Goal: Information Seeking & Learning: Learn about a topic

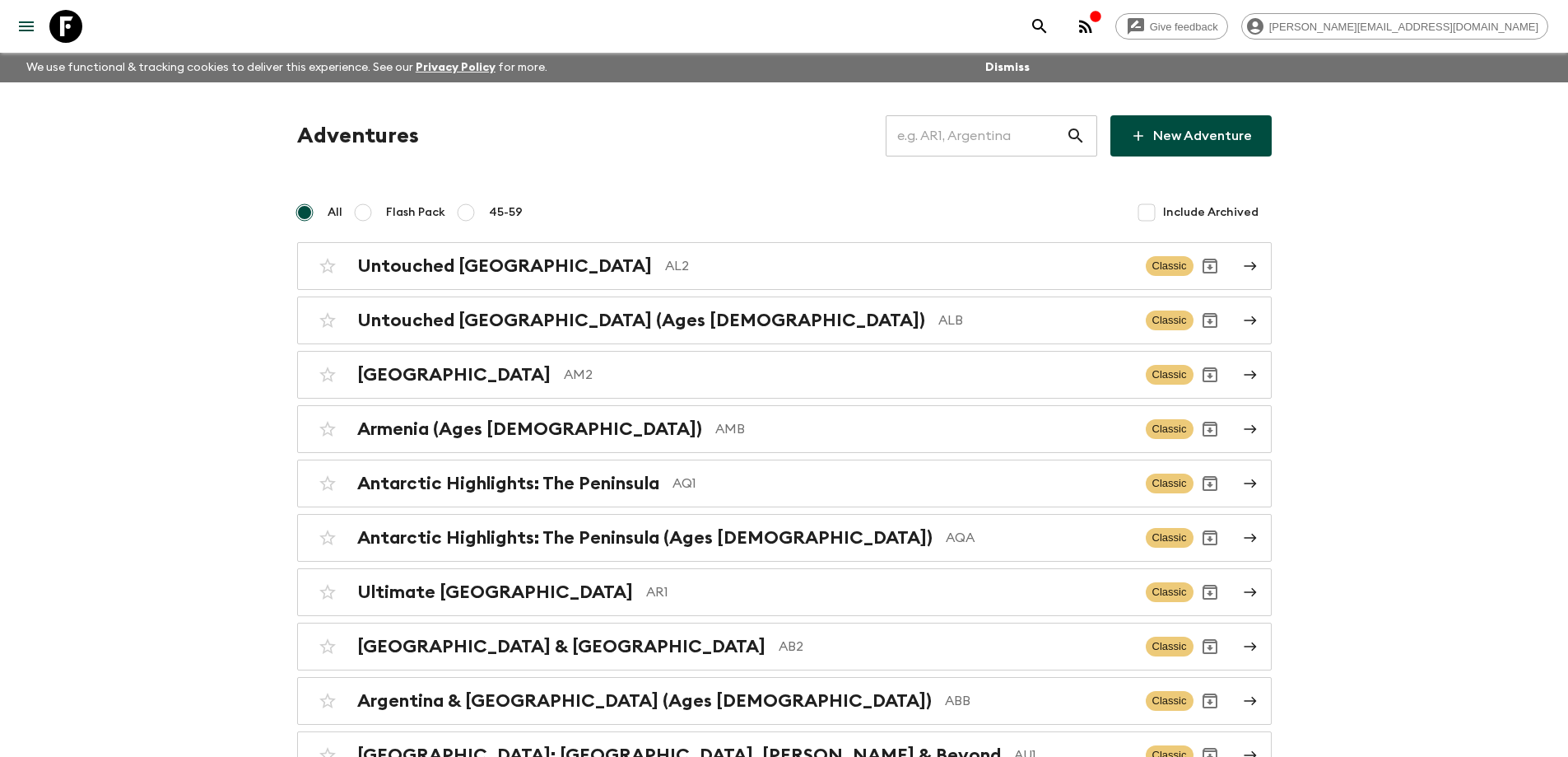
click at [978, 135] on input "text" at bounding box center [975, 136] width 180 height 46
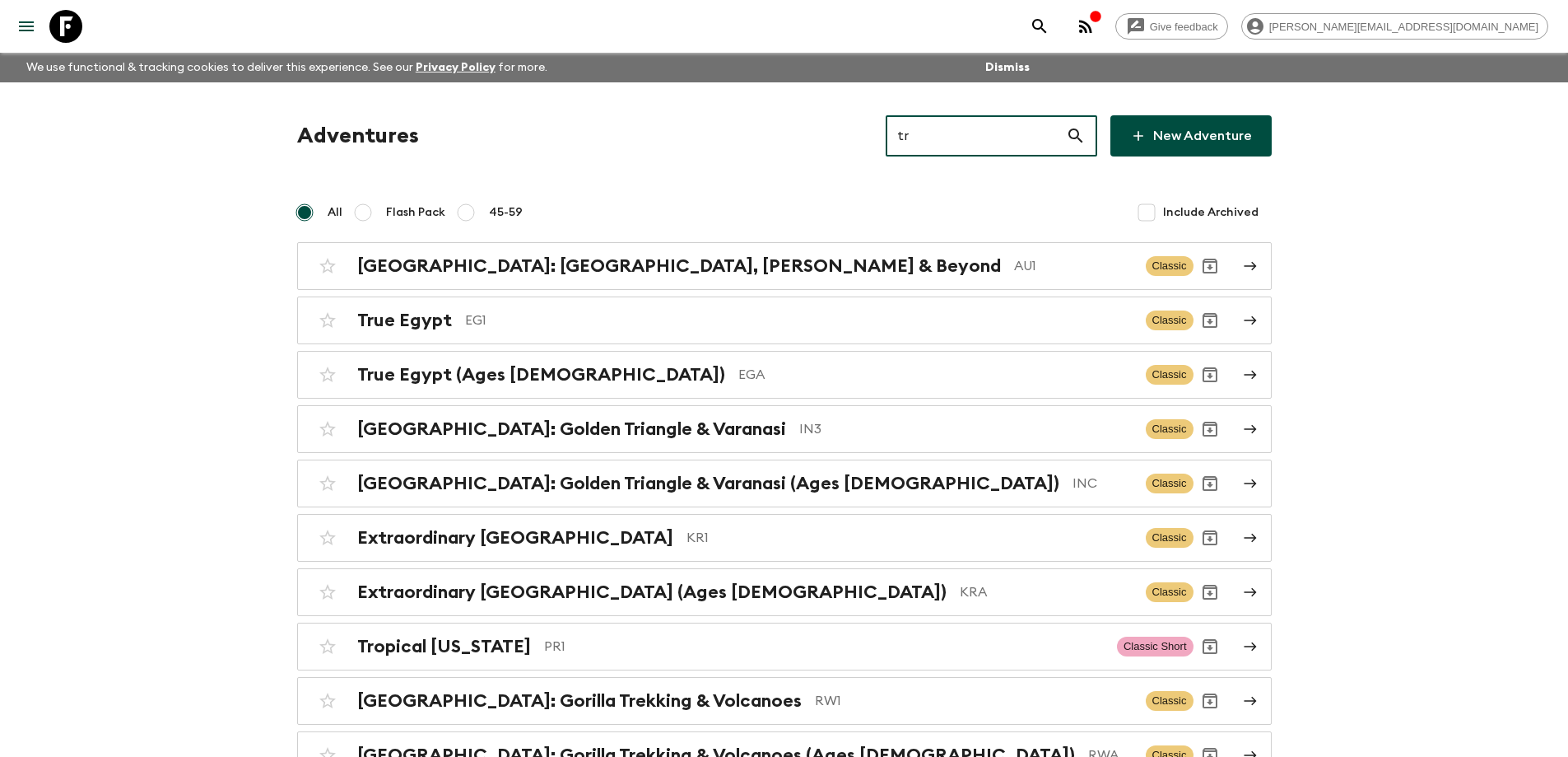
type input "tr1"
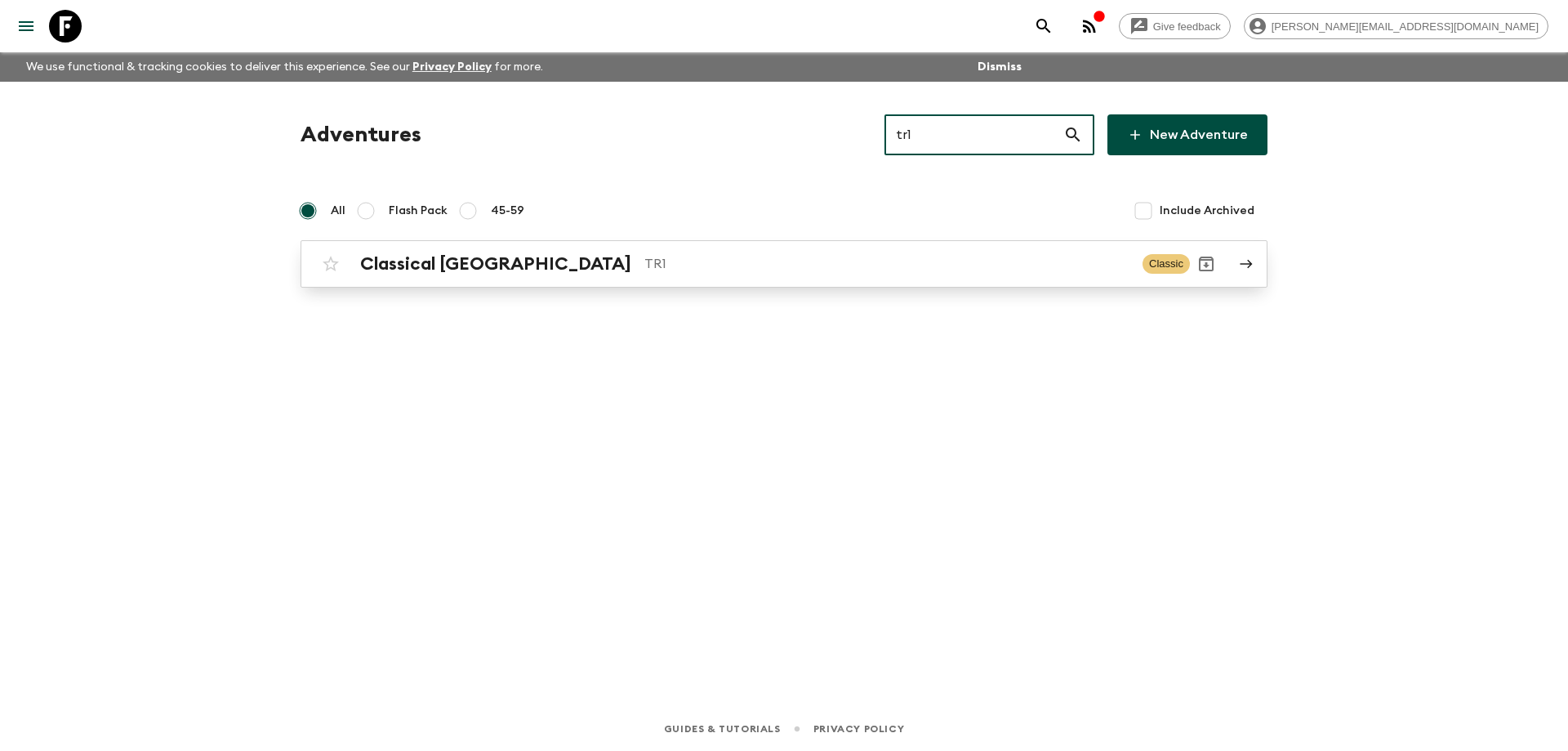
click at [828, 245] on link "Classical Türkiye TR1 Classic" at bounding box center [783, 264] width 967 height 48
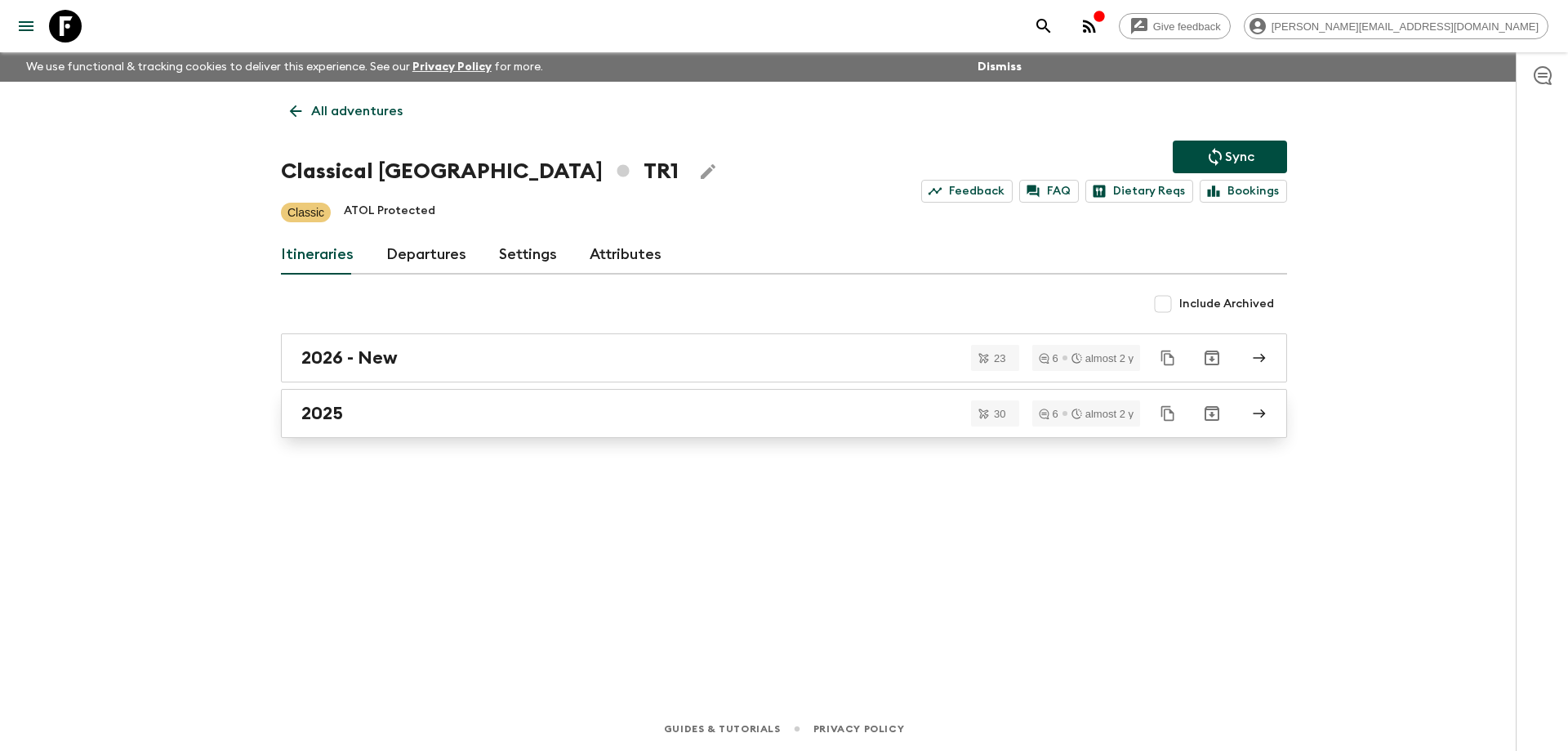
click at [587, 410] on div "2025" at bounding box center [768, 412] width 935 height 21
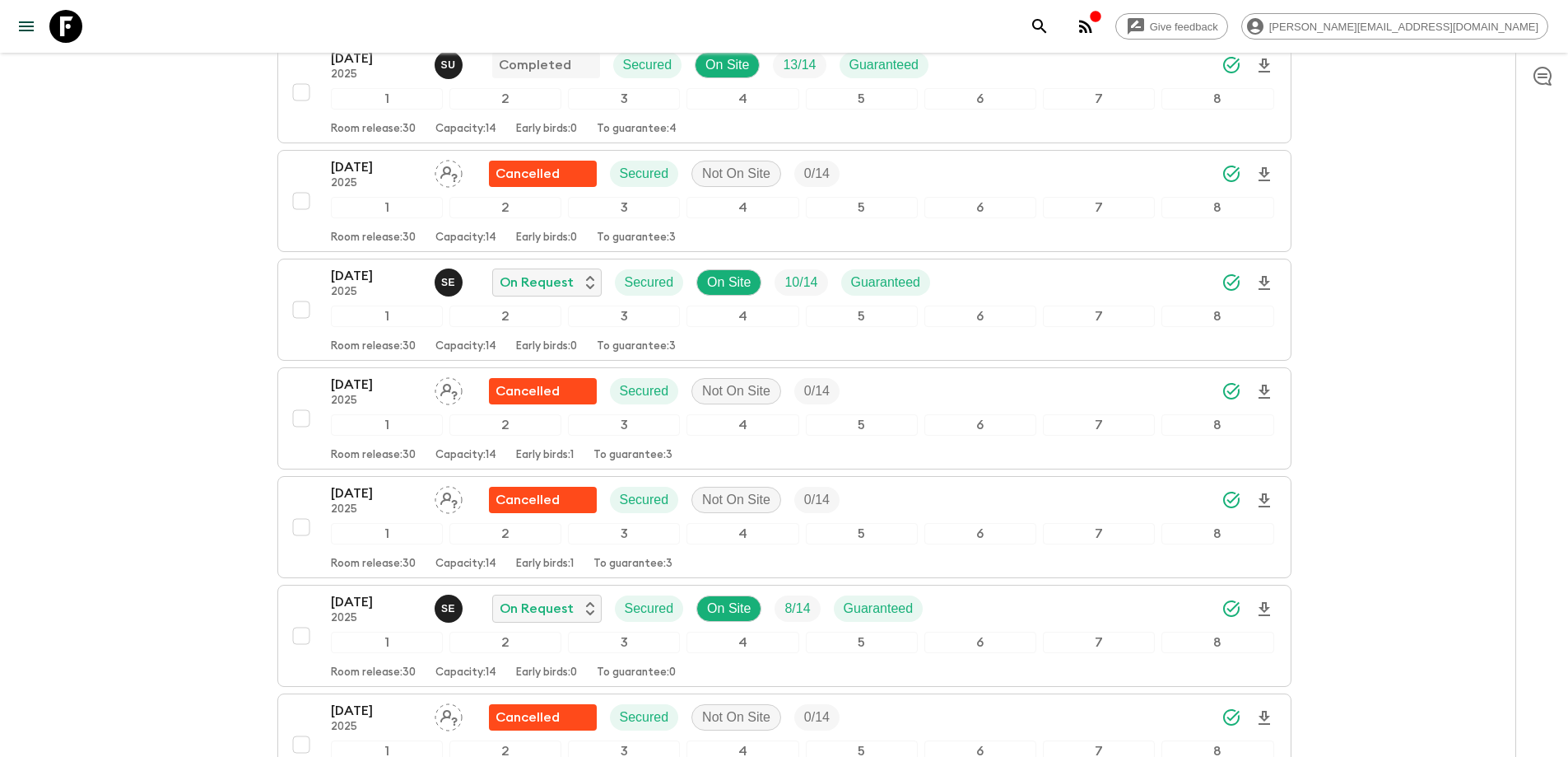
scroll to position [1565, 0]
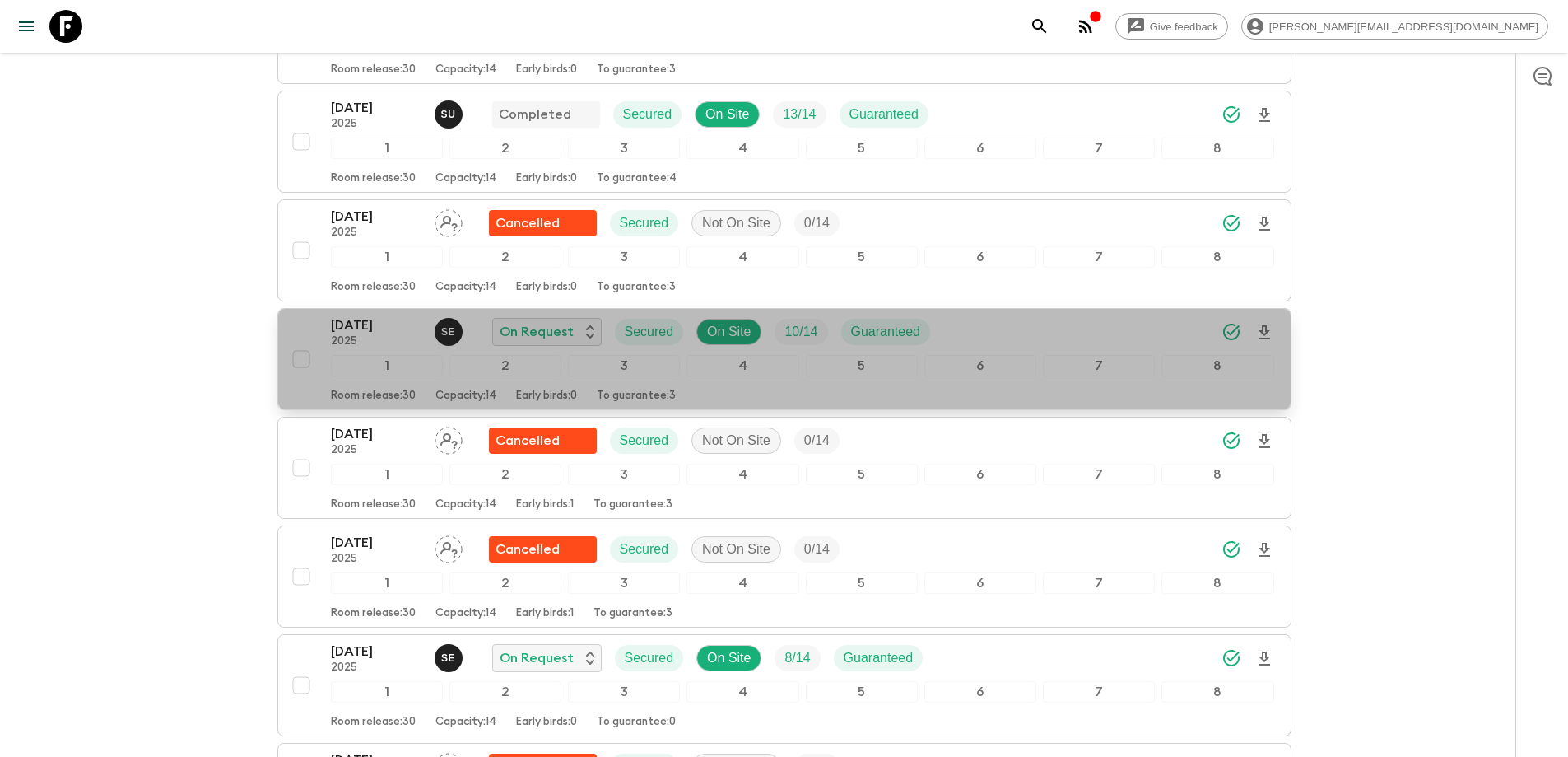
click at [367, 324] on p "[DATE]" at bounding box center [376, 325] width 91 height 20
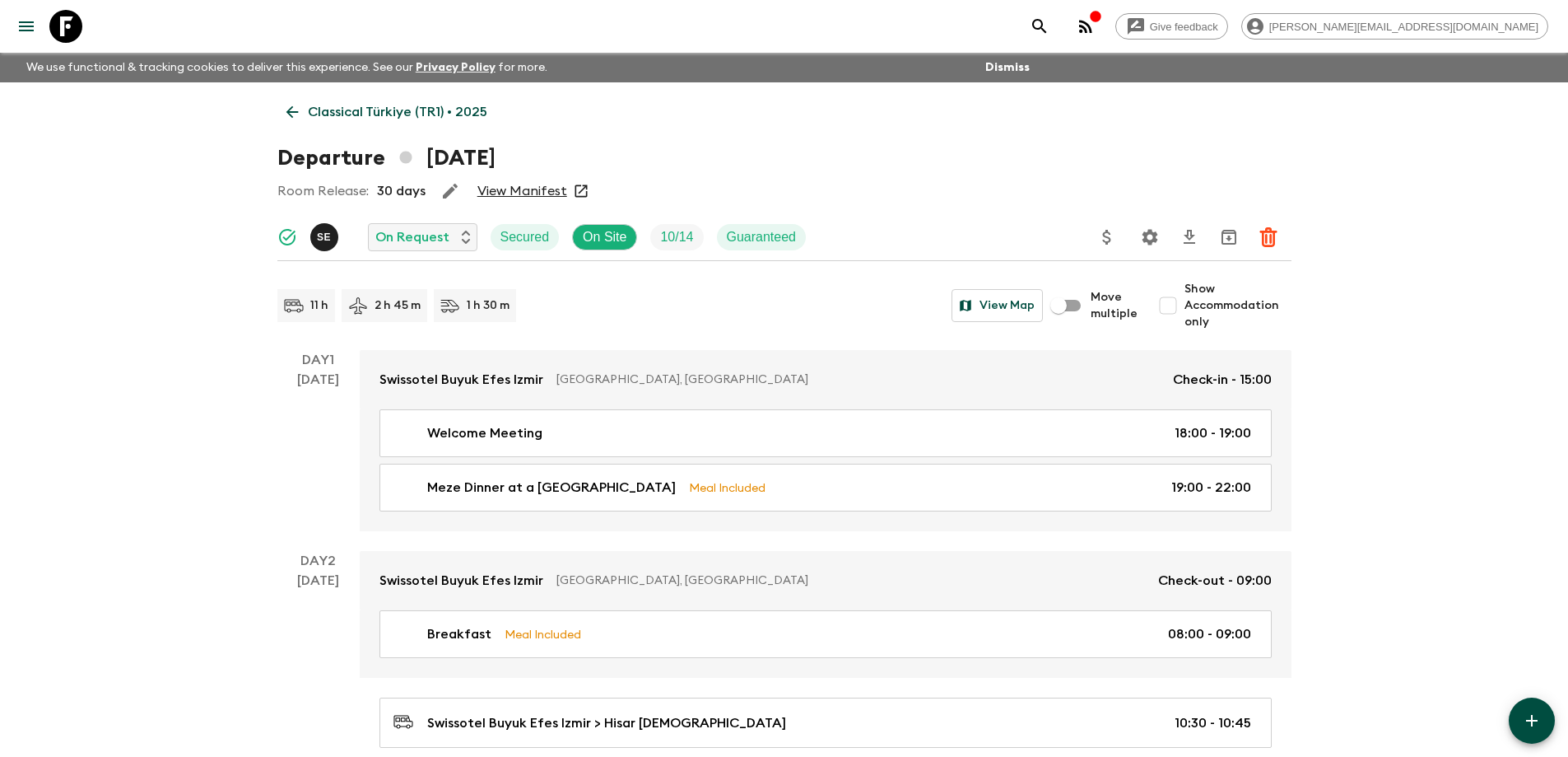
click at [536, 192] on link "View Manifest" at bounding box center [522, 190] width 90 height 16
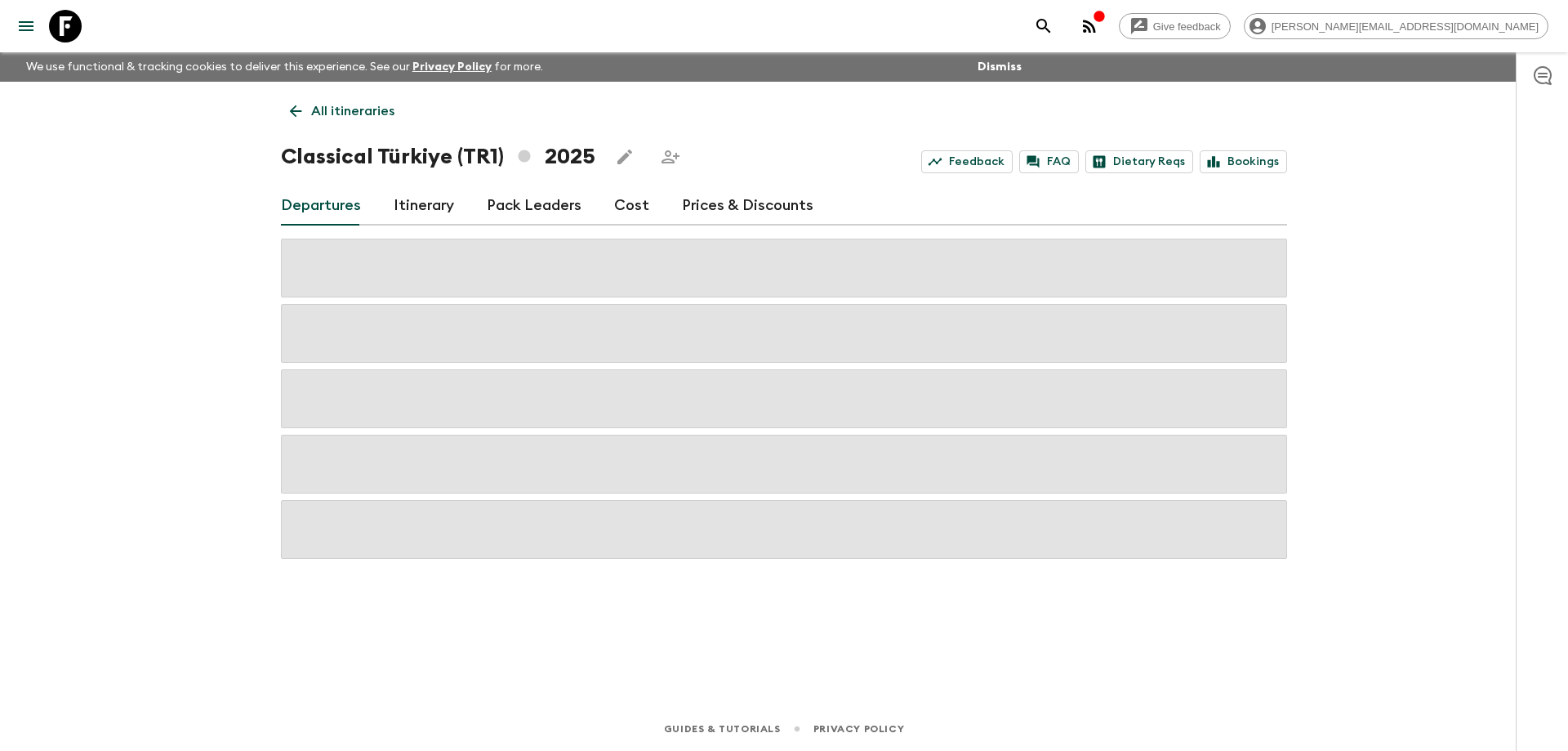
click at [614, 202] on link "Cost" at bounding box center [631, 206] width 35 height 39
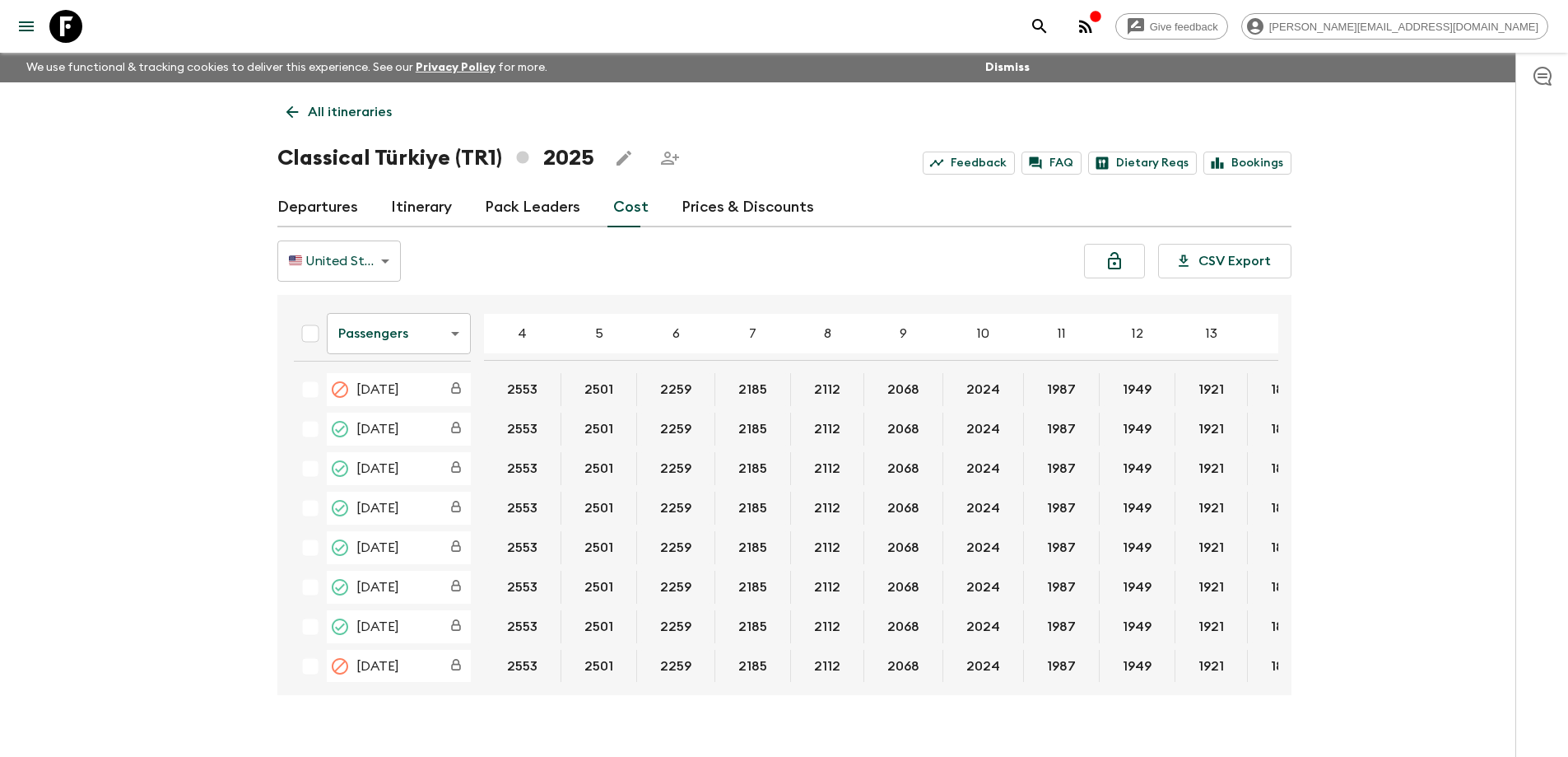
click at [430, 334] on body "Give feedback [PERSON_NAME][EMAIL_ADDRESS][DOMAIN_NAME] We use functional & tra…" at bounding box center [784, 393] width 1568 height 785
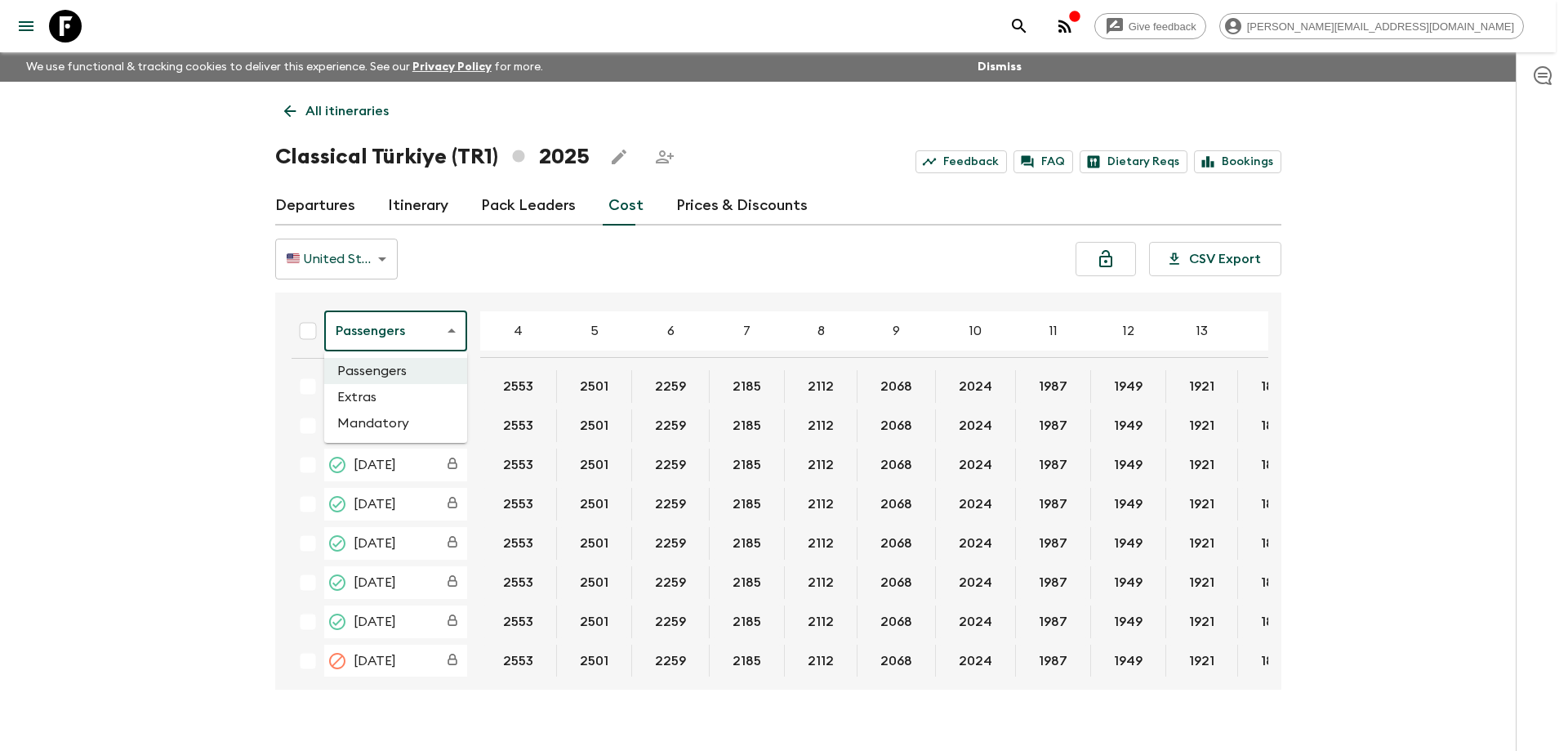
click at [598, 270] on div at bounding box center [784, 375] width 1568 height 751
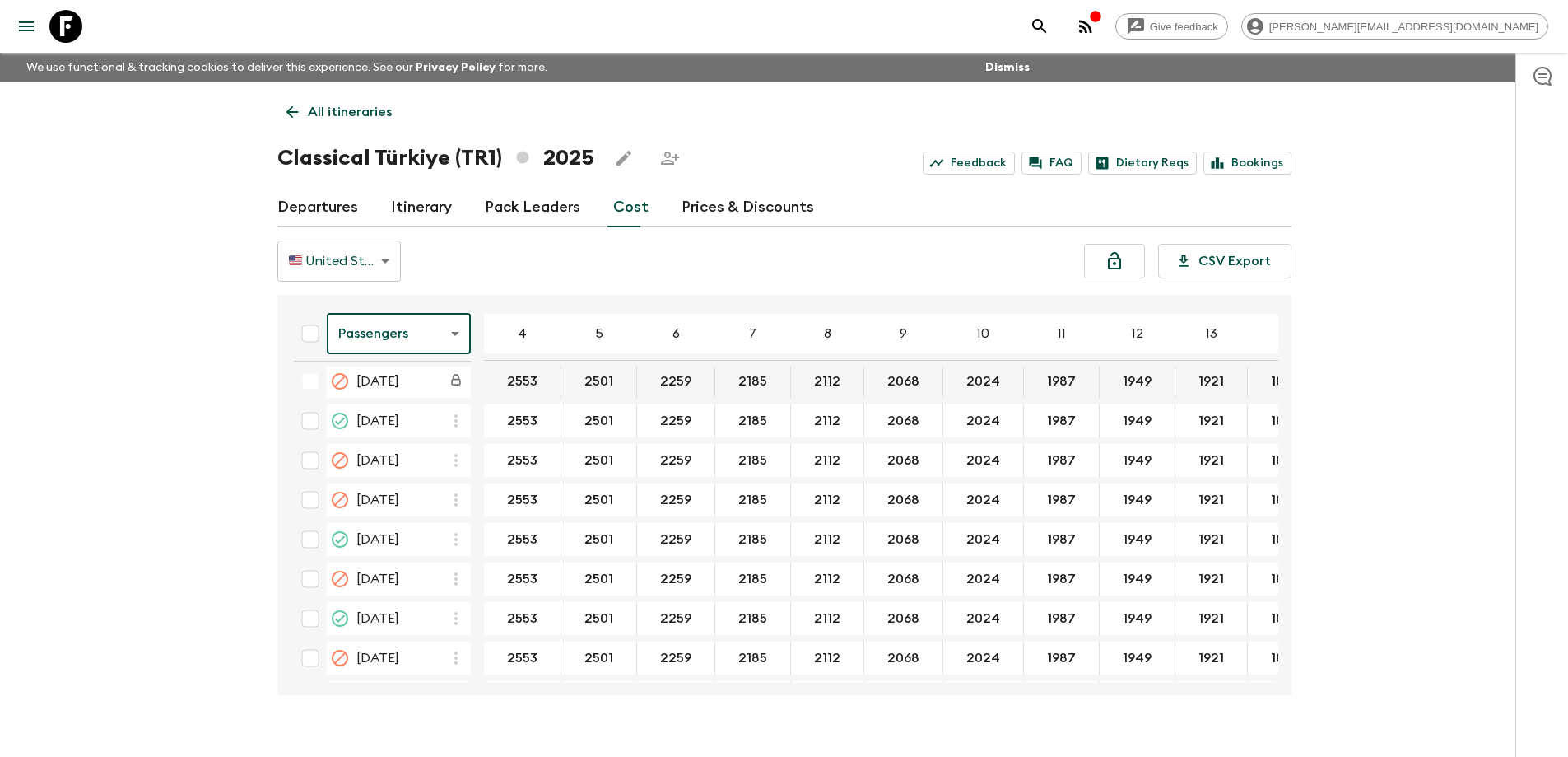
scroll to position [576, 0]
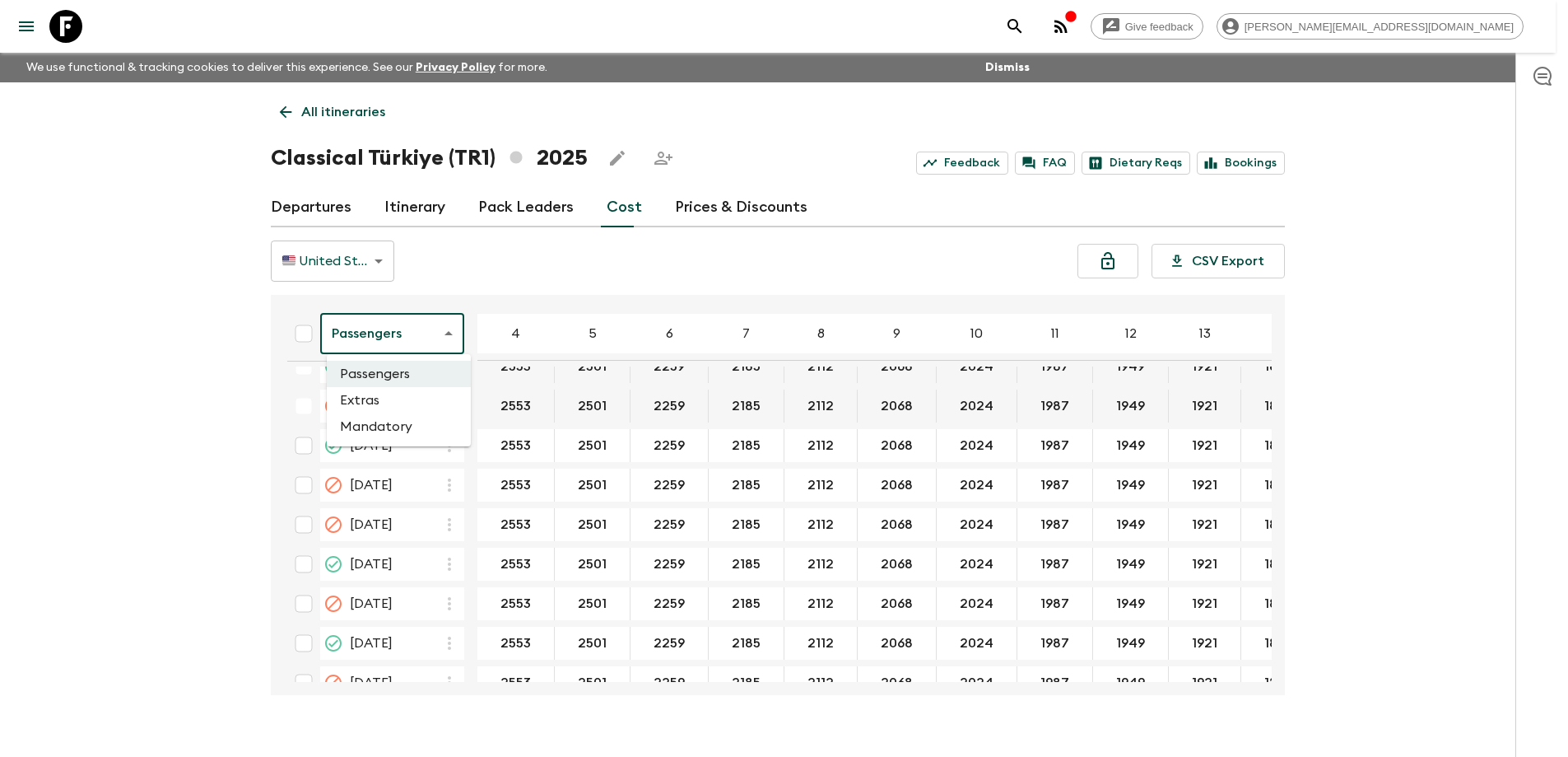
click at [374, 339] on body "Give feedback [PERSON_NAME][EMAIL_ADDRESS][DOMAIN_NAME] We use functional & tra…" at bounding box center [784, 393] width 1568 height 785
click at [396, 402] on li "Extras" at bounding box center [398, 400] width 144 height 27
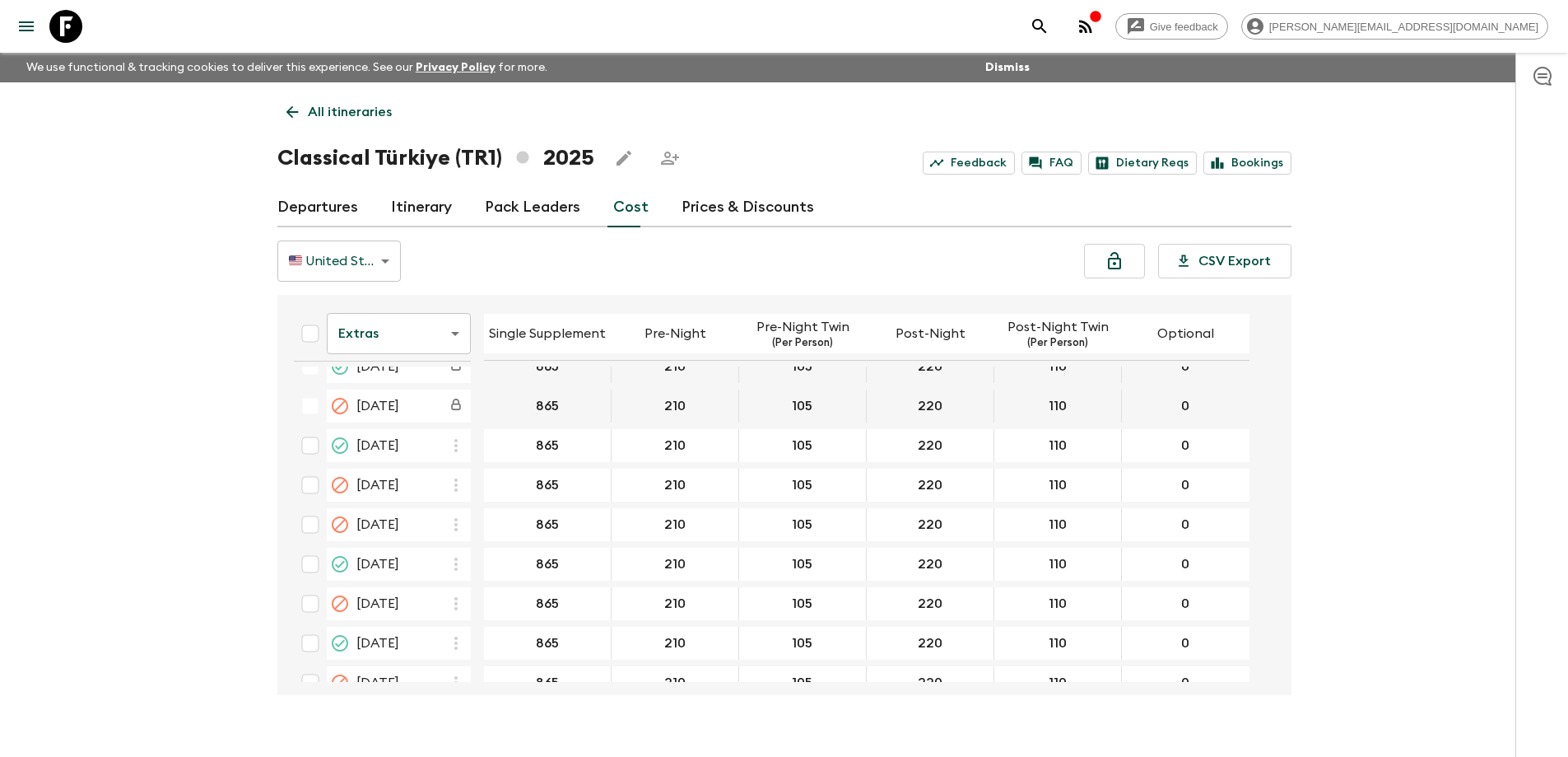
scroll to position [494, 0]
